Goal: Transaction & Acquisition: Purchase product/service

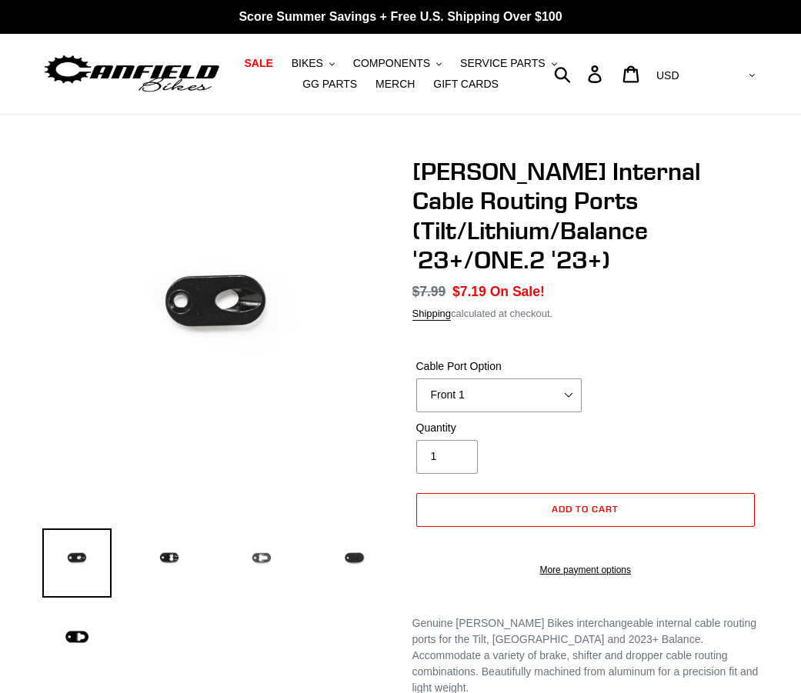
click at [262, 556] on img at bounding box center [261, 562] width 69 height 69
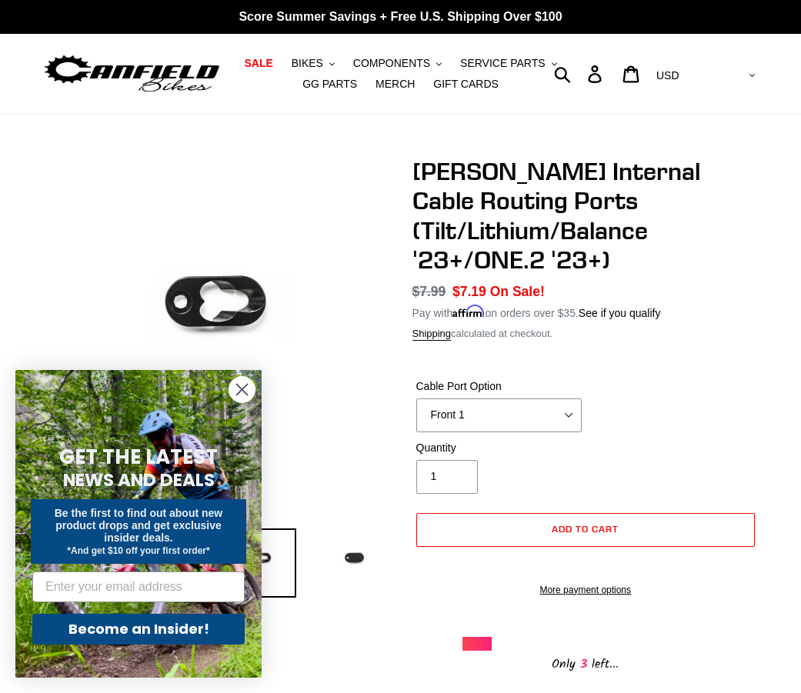
click at [246, 387] on circle "Close dialog" at bounding box center [241, 389] width 25 height 25
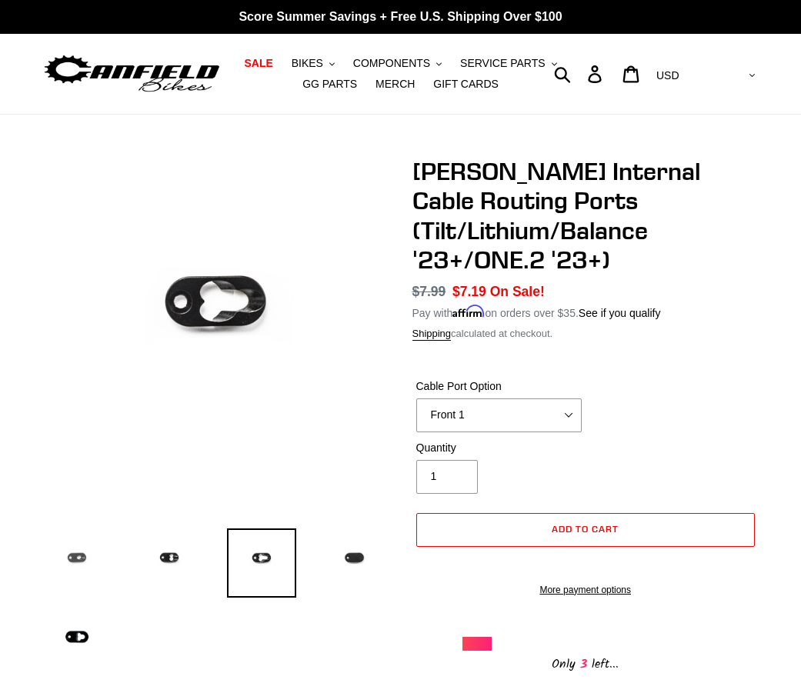
click at [81, 552] on img at bounding box center [76, 562] width 69 height 69
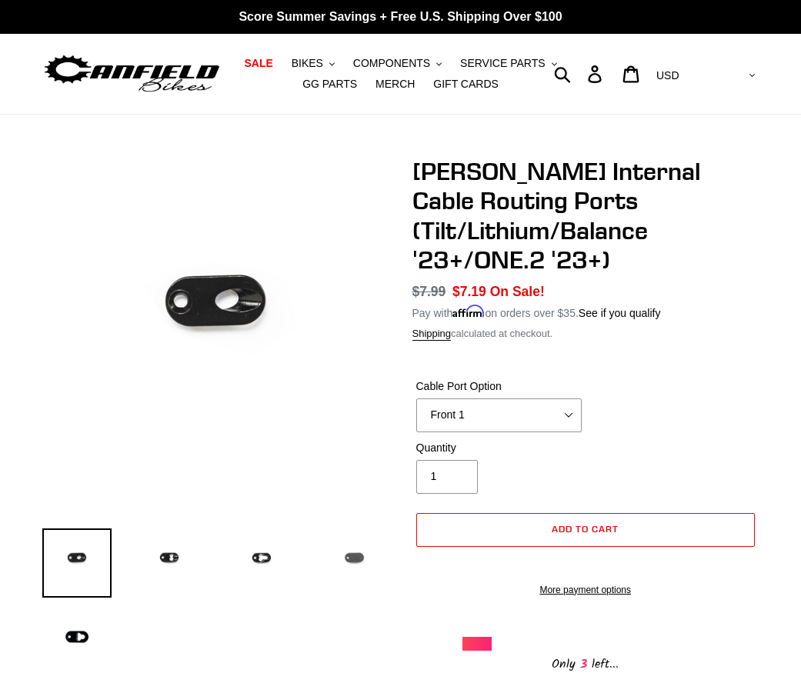
click at [354, 557] on img at bounding box center [353, 562] width 69 height 69
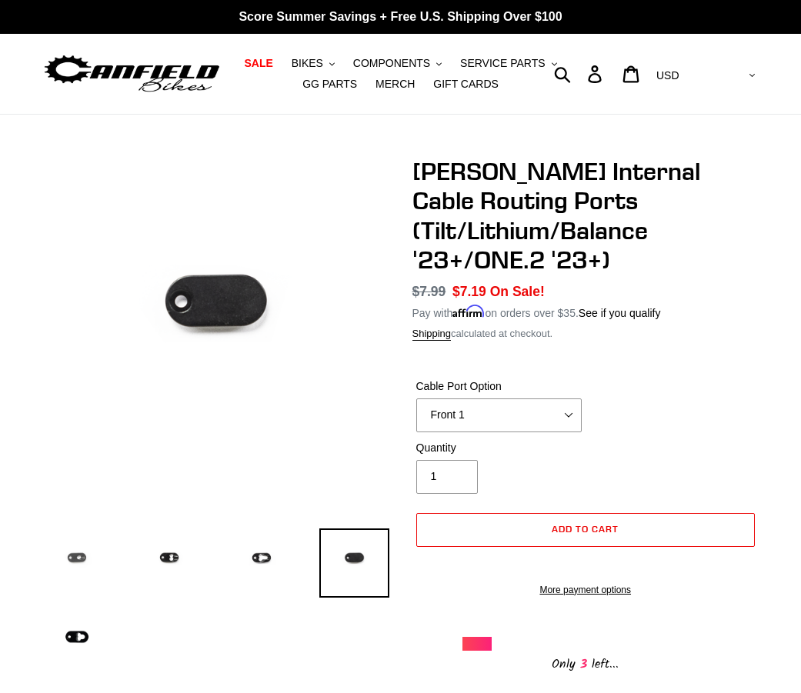
click at [85, 560] on img at bounding box center [76, 562] width 69 height 69
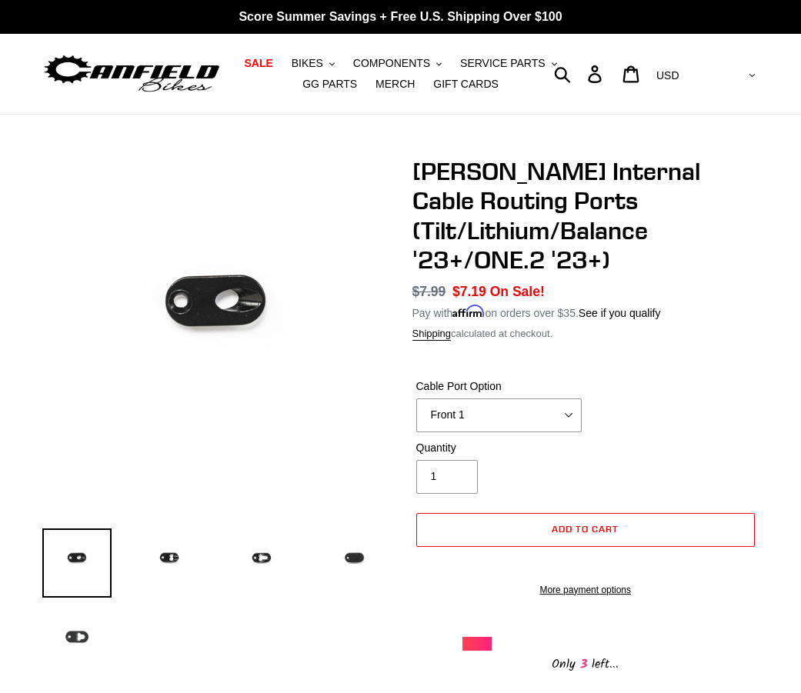
click at [75, 637] on img at bounding box center [76, 636] width 69 height 69
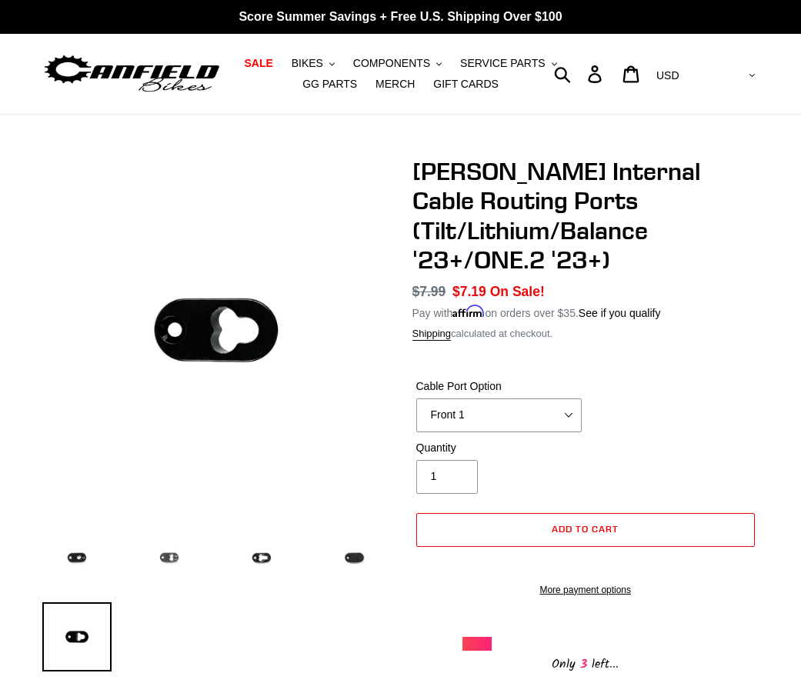
click at [165, 553] on img at bounding box center [169, 562] width 69 height 69
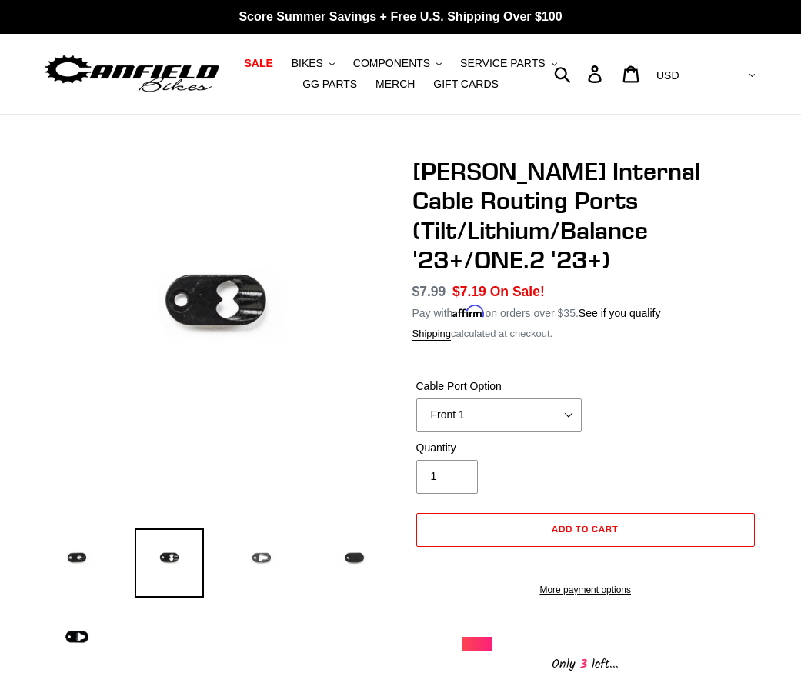
click at [259, 560] on img at bounding box center [261, 562] width 69 height 69
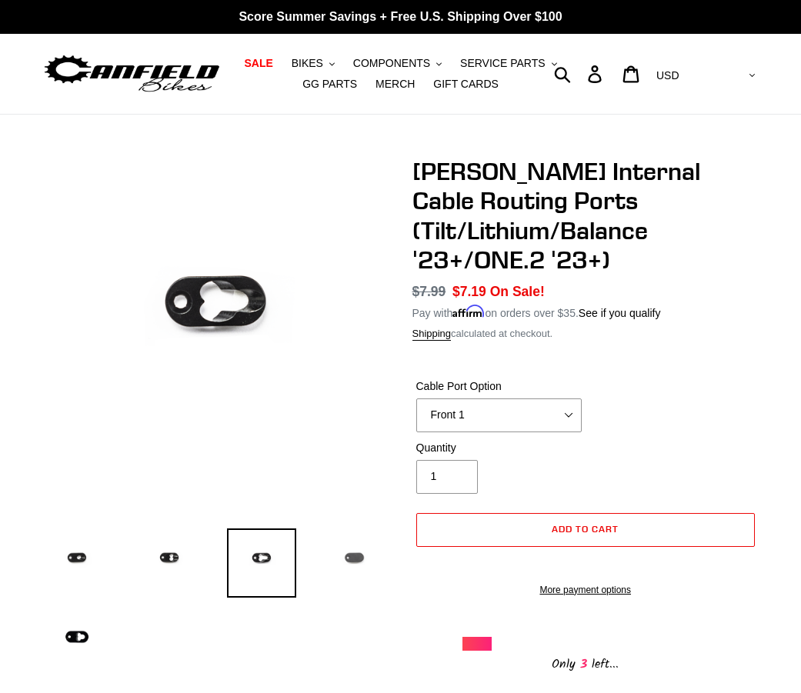
click at [346, 556] on img at bounding box center [353, 562] width 69 height 69
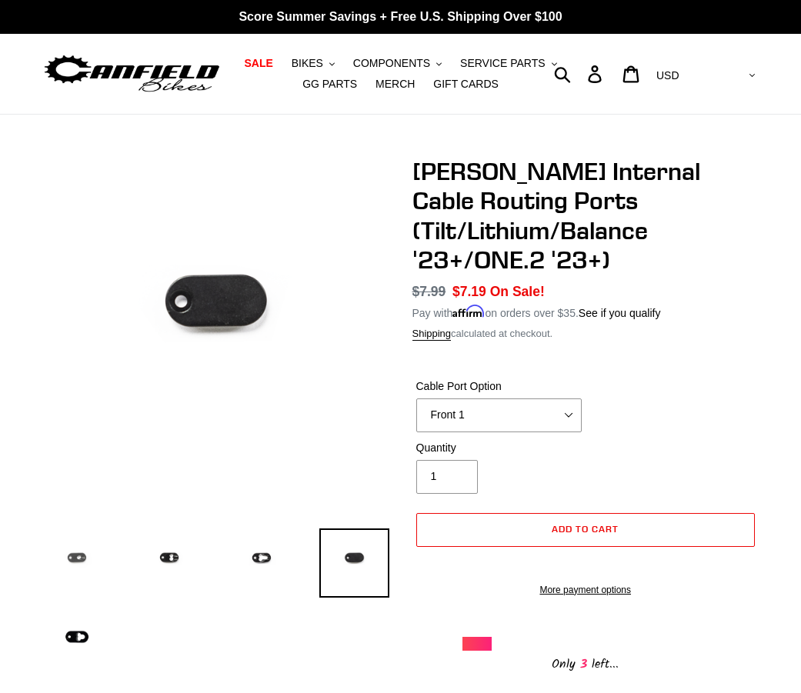
click at [87, 551] on img at bounding box center [76, 562] width 69 height 69
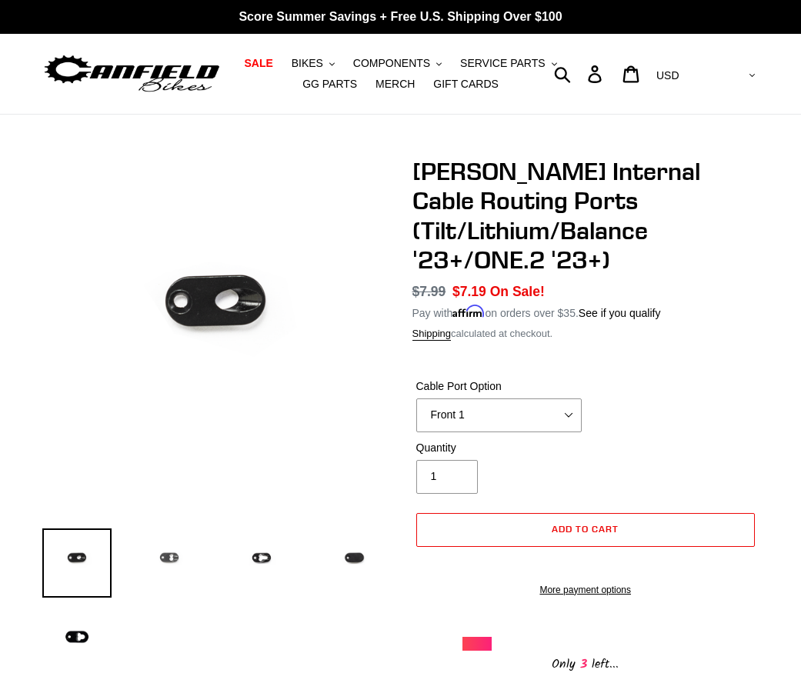
click at [150, 561] on img at bounding box center [169, 562] width 69 height 69
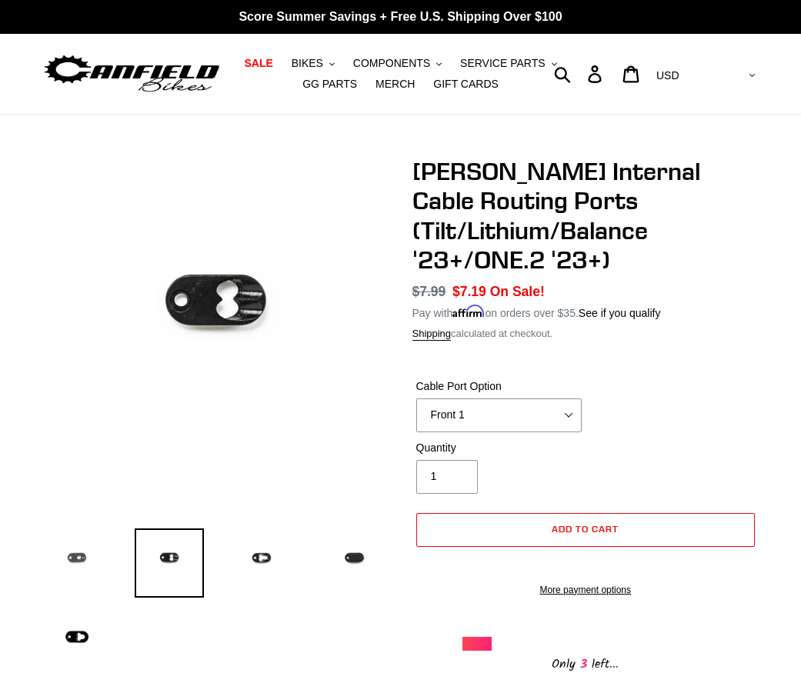
click at [68, 560] on img at bounding box center [76, 562] width 69 height 69
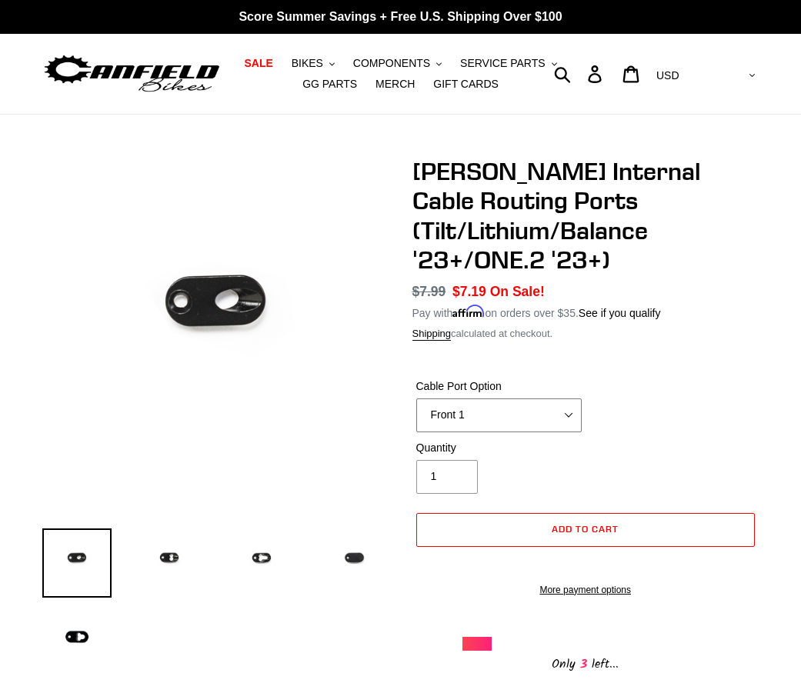
click at [560, 398] on select "Front 1 Front 2 Rear 3 (Tilt/Lithium/Balance '23+) Rear 3 (ONE.2 '23+) Blank 0" at bounding box center [498, 415] width 165 height 34
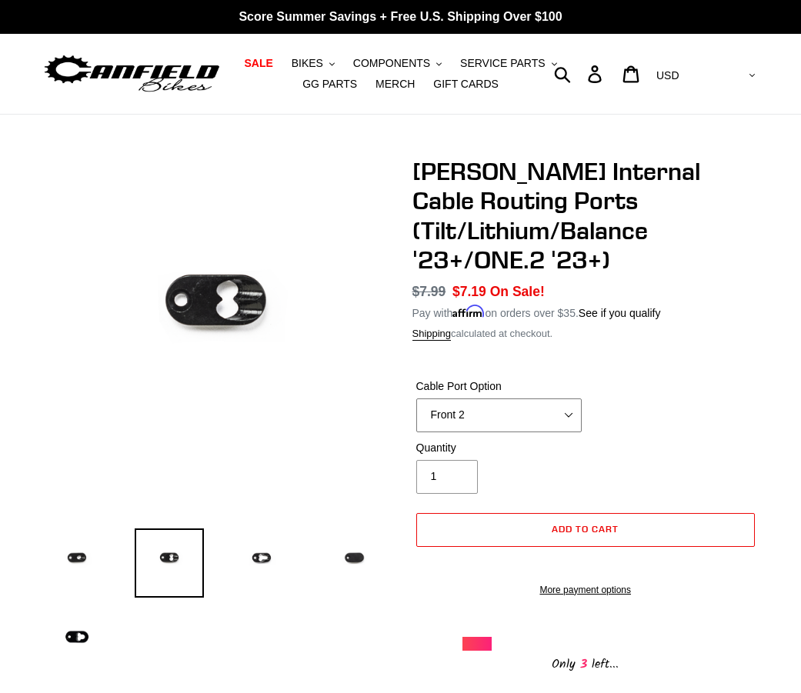
click at [561, 398] on select "Front 1 Front 2 Rear 3 (Tilt/Lithium/Balance '23+) Rear 3 (ONE.2 '23+) Blank 0" at bounding box center [498, 415] width 165 height 34
select select "Front 1"
